Goal: Information Seeking & Learning: Learn about a topic

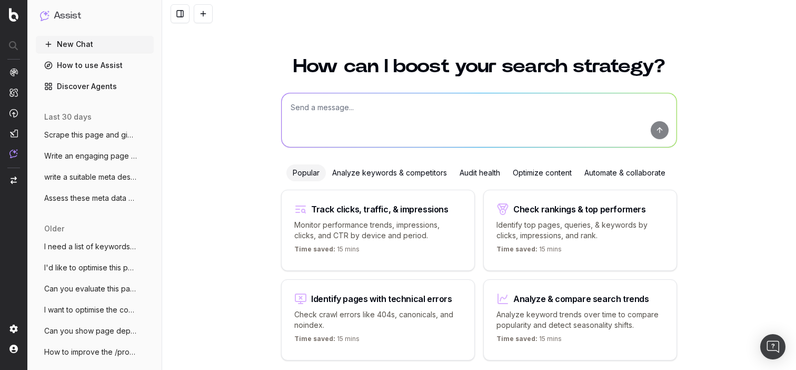
scroll to position [39, 0]
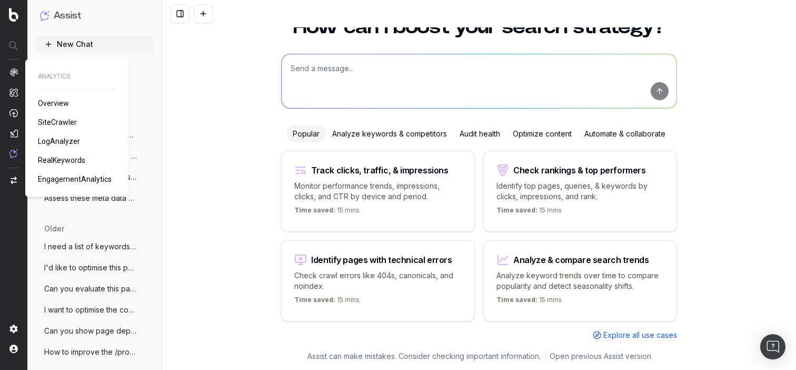
click at [53, 141] on span "LogAnalyzer" at bounding box center [59, 141] width 42 height 8
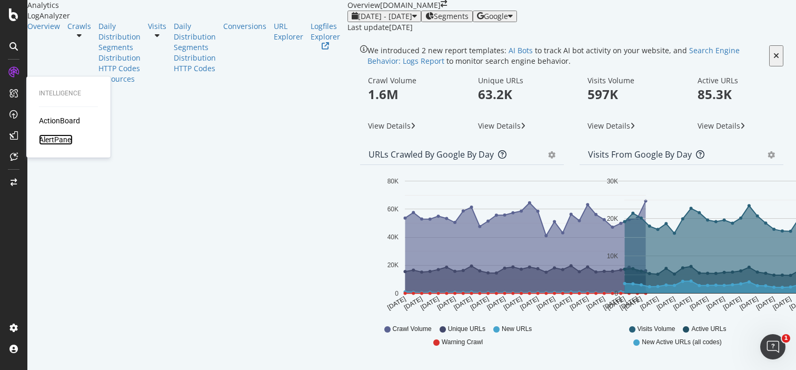
click at [54, 144] on div "AlertPanel" at bounding box center [56, 139] width 34 height 11
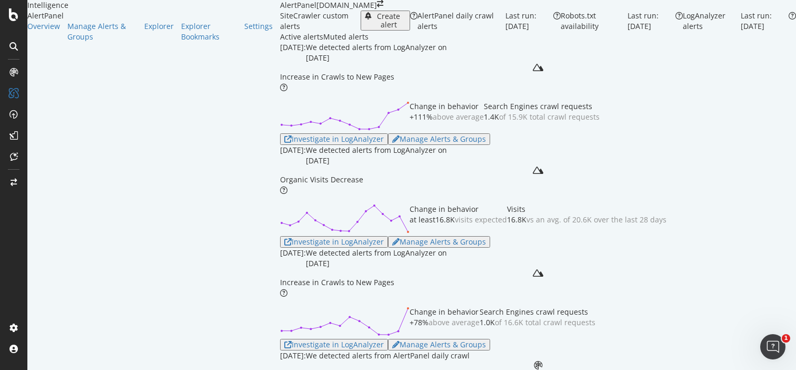
click at [521, 63] on div "September 9th 2025: We detected alerts from LogAnalyzer on September 6th" at bounding box center [538, 52] width 516 height 21
click at [284, 135] on div "Investigate in LogAnalyzer" at bounding box center [333, 139] width 99 height 8
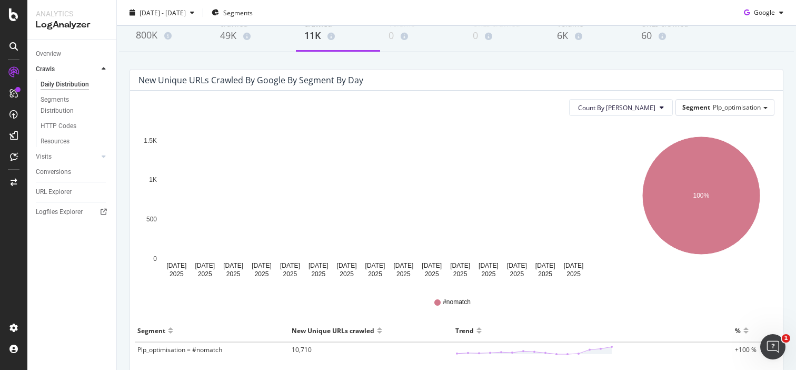
scroll to position [5, 0]
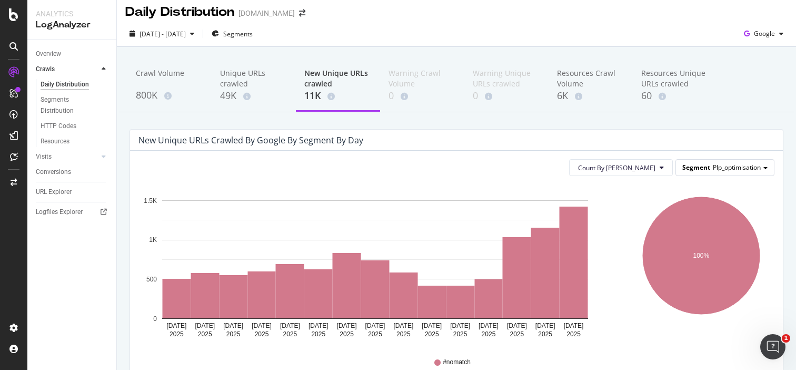
click at [686, 169] on span "Segment" at bounding box center [696, 167] width 28 height 9
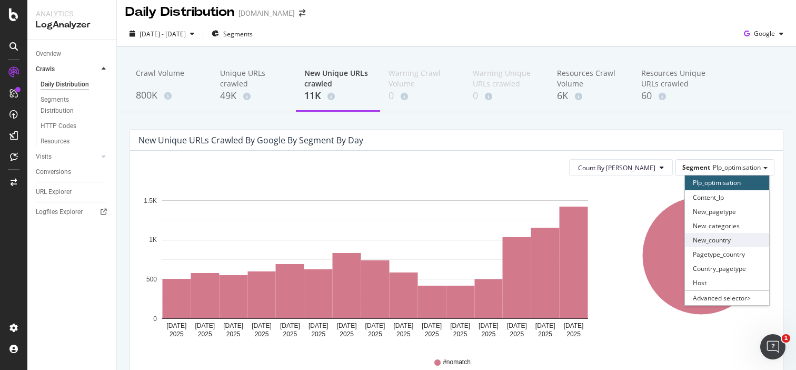
click at [723, 240] on div "New_country" at bounding box center [727, 240] width 84 height 14
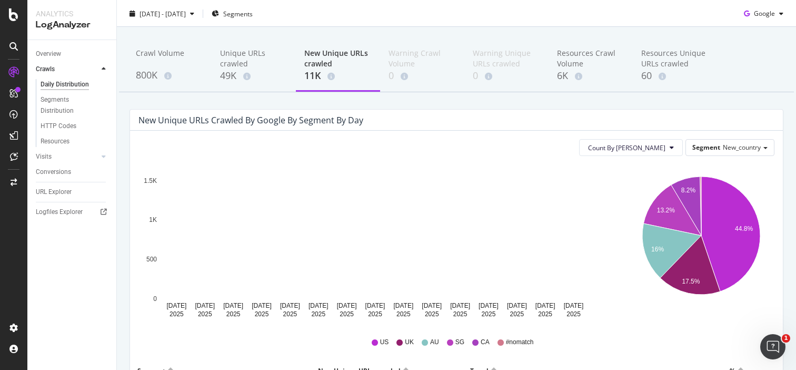
scroll to position [0, 0]
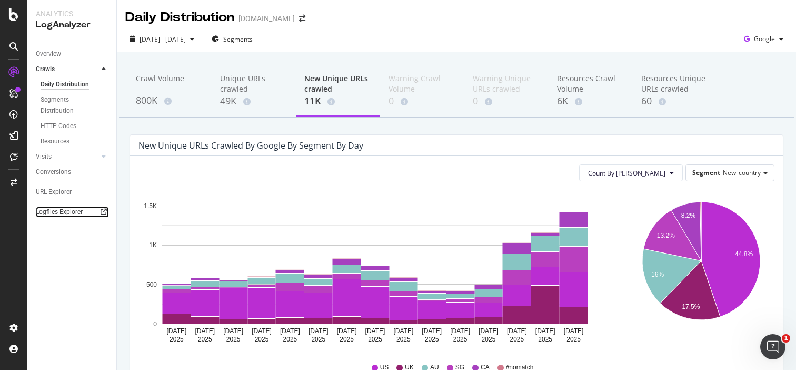
click at [101, 213] on icon at bounding box center [104, 211] width 6 height 6
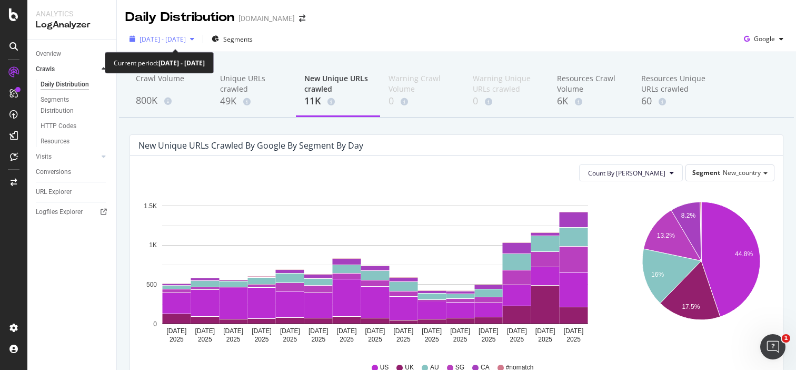
click at [186, 39] on span "[DATE] - [DATE]" at bounding box center [162, 39] width 46 height 9
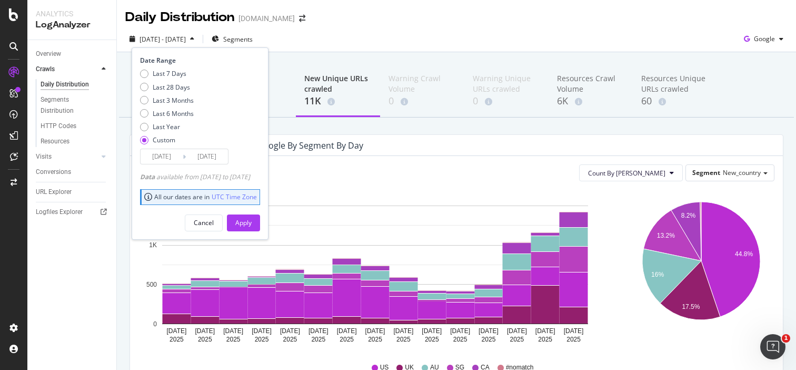
click at [177, 156] on input "[DATE]" at bounding box center [162, 156] width 42 height 15
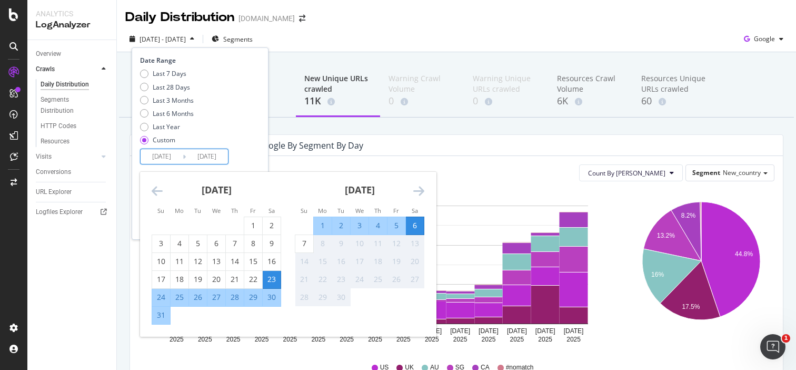
click at [411, 133] on div "Crawl Volume 800K Unique URLs crawled 49K New Unique URLs crawled 11K Warning C…" at bounding box center [456, 320] width 679 height 537
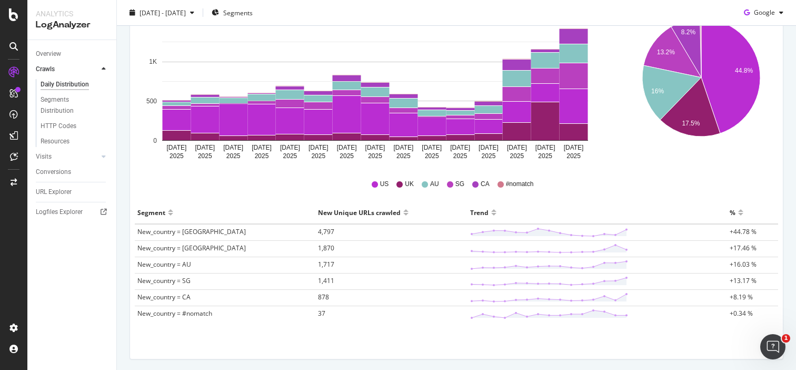
scroll to position [195, 0]
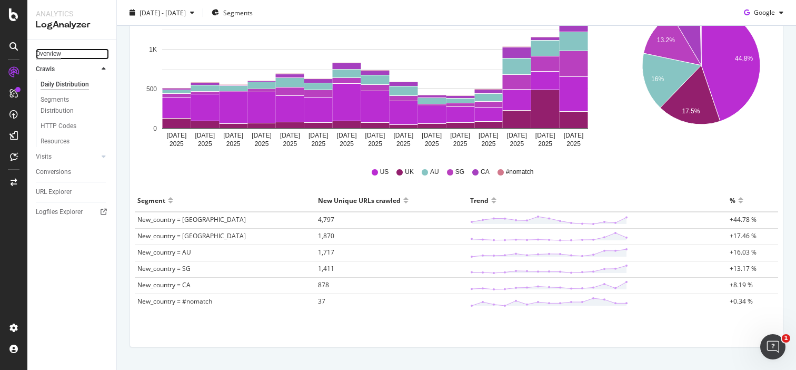
click at [51, 52] on div "Overview" at bounding box center [48, 53] width 25 height 11
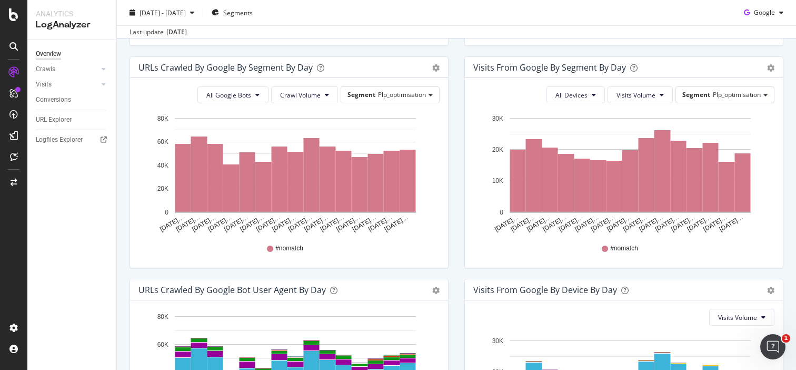
scroll to position [341, 0]
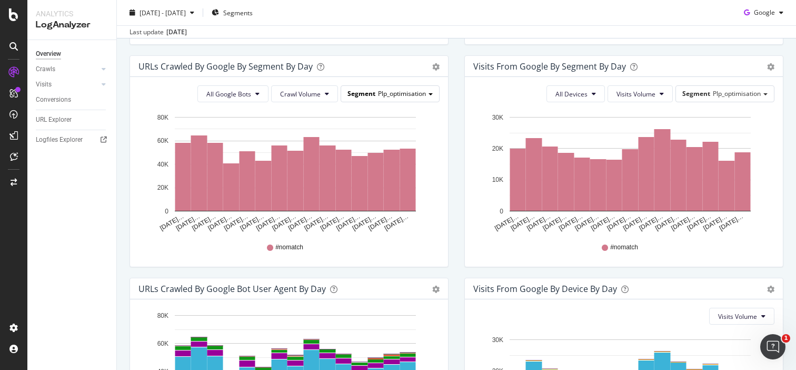
click at [417, 95] on span "Plp_optimisation" at bounding box center [402, 93] width 48 height 9
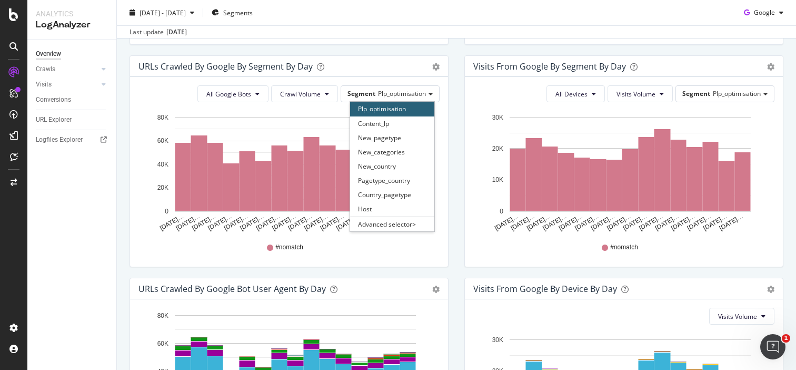
click at [456, 186] on div "Visits from Google By Segment By Day Timeline (by Value) Table All Devices Visi…" at bounding box center [623, 166] width 335 height 222
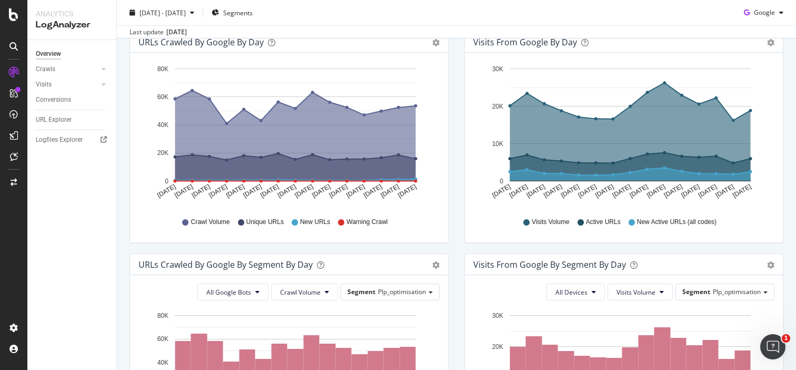
scroll to position [0, 0]
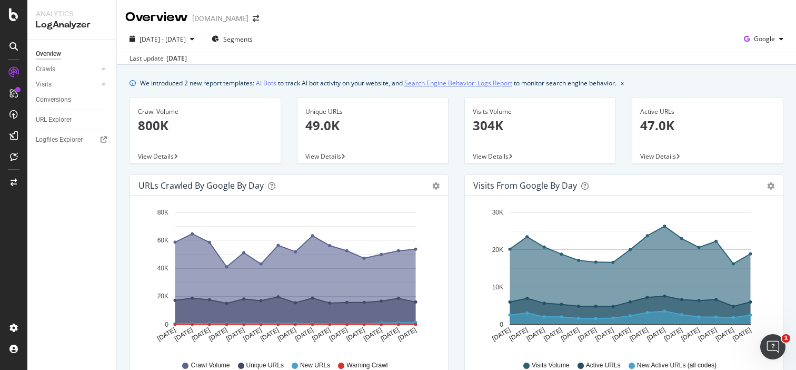
click at [502, 80] on link "Search Engine Behavior: Logs Report" at bounding box center [458, 82] width 108 height 11
